Goal: Browse casually: Explore the website without a specific task or goal

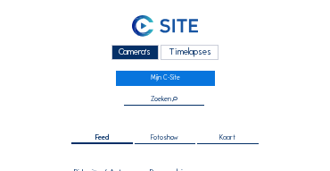
scroll to position [179, 0]
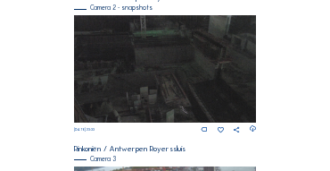
scroll to position [576, 0]
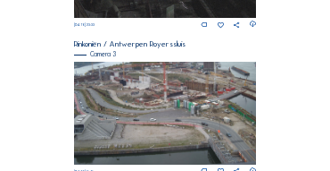
click at [117, 80] on img at bounding box center [165, 113] width 183 height 103
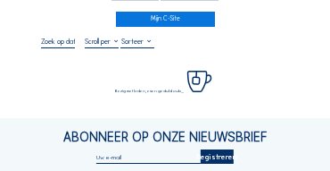
scroll to position [71, 0]
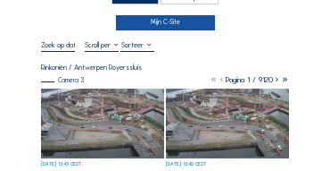
scroll to position [36, 0]
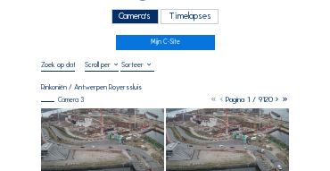
click at [140, 22] on div "Camera's" at bounding box center [135, 16] width 47 height 15
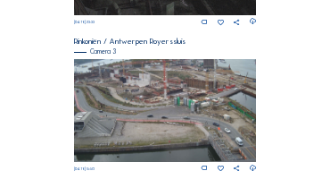
scroll to position [772, 0]
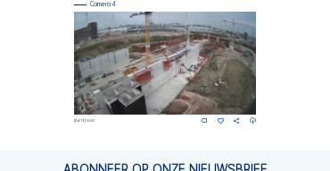
click at [179, 68] on img at bounding box center [165, 63] width 183 height 103
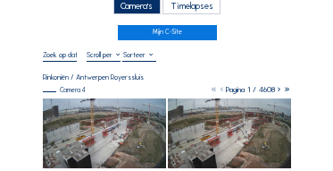
scroll to position [54, 0]
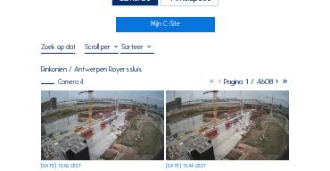
click at [93, 99] on img at bounding box center [102, 125] width 123 height 70
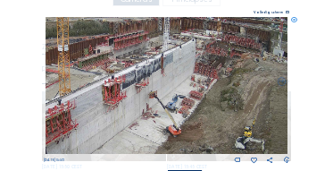
drag, startPoint x: 221, startPoint y: 94, endPoint x: 179, endPoint y: 107, distance: 44.9
click at [179, 107] on img at bounding box center [167, 85] width 243 height 137
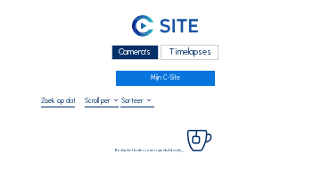
click at [123, 52] on div "Camera's" at bounding box center [135, 52] width 47 height 15
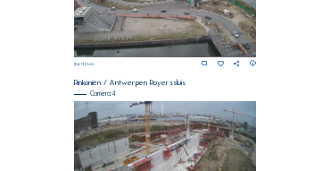
scroll to position [738, 0]
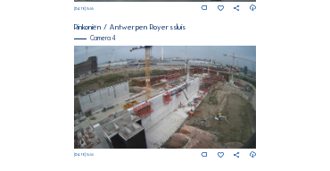
click at [219, 103] on img at bounding box center [165, 97] width 183 height 103
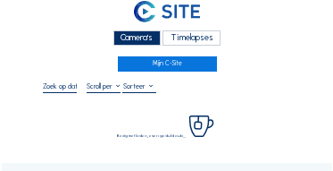
scroll to position [36, 0]
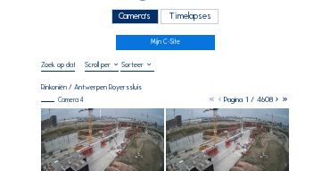
click at [93, 120] on img at bounding box center [102, 143] width 123 height 70
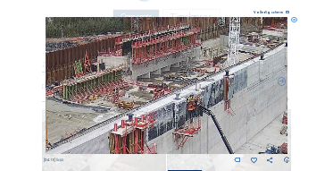
drag, startPoint x: 238, startPoint y: 81, endPoint x: 253, endPoint y: 104, distance: 27.0
click at [254, 104] on img at bounding box center [167, 85] width 243 height 137
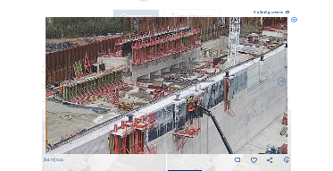
drag, startPoint x: 221, startPoint y: 79, endPoint x: 271, endPoint y: 67, distance: 50.5
click at [267, 67] on img at bounding box center [167, 85] width 243 height 137
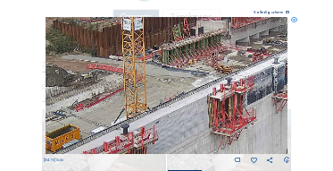
drag, startPoint x: 142, startPoint y: 98, endPoint x: 197, endPoint y: 69, distance: 62.7
click at [196, 69] on img at bounding box center [167, 85] width 243 height 137
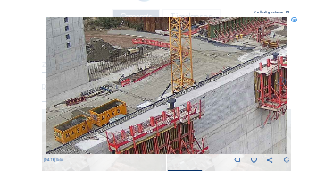
drag, startPoint x: 156, startPoint y: 115, endPoint x: 180, endPoint y: 66, distance: 54.7
click at [179, 67] on img at bounding box center [167, 85] width 243 height 137
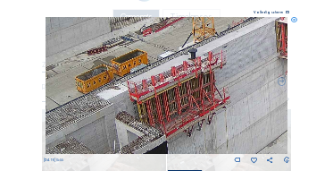
drag, startPoint x: 171, startPoint y: 124, endPoint x: 189, endPoint y: 65, distance: 61.6
click at [187, 68] on img at bounding box center [167, 85] width 243 height 137
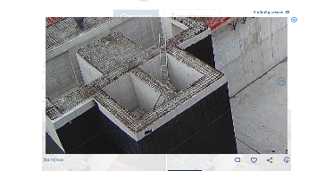
drag, startPoint x: 142, startPoint y: 81, endPoint x: 180, endPoint y: 55, distance: 46.3
click at [181, 51] on img at bounding box center [167, 85] width 243 height 137
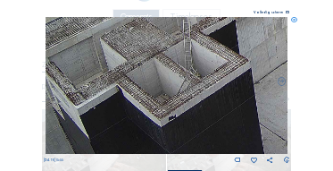
drag, startPoint x: 101, startPoint y: 93, endPoint x: 208, endPoint y: 46, distance: 117.1
click at [207, 46] on img at bounding box center [167, 85] width 243 height 137
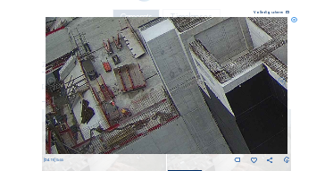
drag, startPoint x: 176, startPoint y: 77, endPoint x: 236, endPoint y: 67, distance: 60.6
click at [236, 65] on img at bounding box center [167, 85] width 243 height 137
drag, startPoint x: 185, startPoint y: 62, endPoint x: 196, endPoint y: 58, distance: 12.1
click at [207, 63] on img at bounding box center [167, 85] width 243 height 137
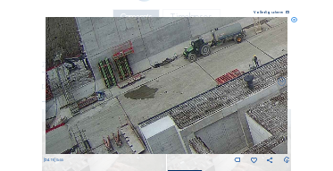
drag, startPoint x: 123, startPoint y: 51, endPoint x: 189, endPoint y: 141, distance: 111.8
click at [189, 141] on img at bounding box center [167, 85] width 243 height 137
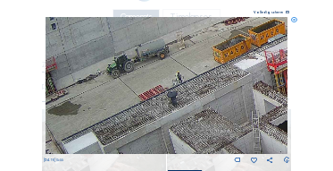
drag, startPoint x: 201, startPoint y: 98, endPoint x: 108, endPoint y: 115, distance: 94.4
click at [84, 129] on img at bounding box center [167, 85] width 243 height 137
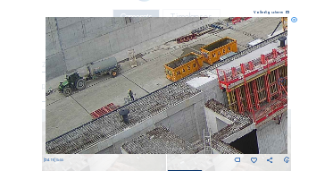
drag, startPoint x: 210, startPoint y: 95, endPoint x: 77, endPoint y: 119, distance: 135.2
click at [77, 119] on img at bounding box center [167, 85] width 243 height 137
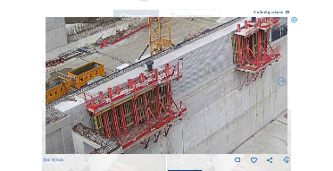
drag, startPoint x: 169, startPoint y: 101, endPoint x: 61, endPoint y: 113, distance: 108.7
click at [60, 114] on img at bounding box center [167, 85] width 243 height 137
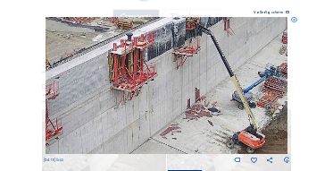
drag, startPoint x: 210, startPoint y: 110, endPoint x: 97, endPoint y: 99, distance: 113.0
click at [97, 99] on img at bounding box center [167, 85] width 243 height 137
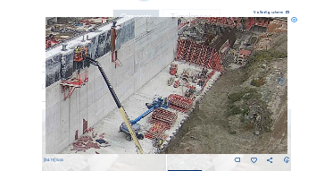
drag, startPoint x: 182, startPoint y: 102, endPoint x: 182, endPoint y: 119, distance: 17.0
click at [182, 119] on img at bounding box center [167, 85] width 243 height 137
